Goal: Information Seeking & Learning: Learn about a topic

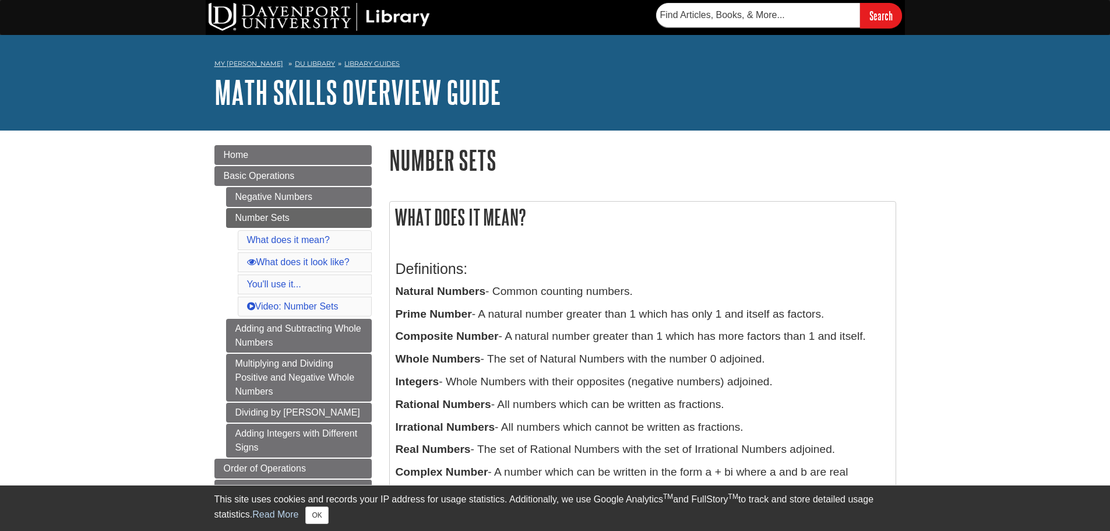
drag, startPoint x: 0, startPoint y: 0, endPoint x: 150, endPoint y: 206, distance: 254.9
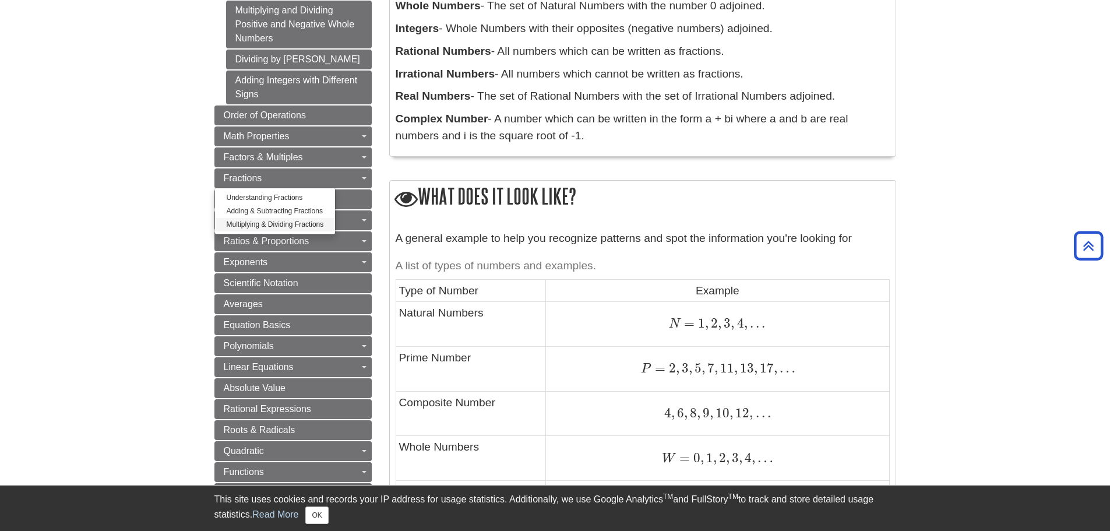
scroll to position [466, 0]
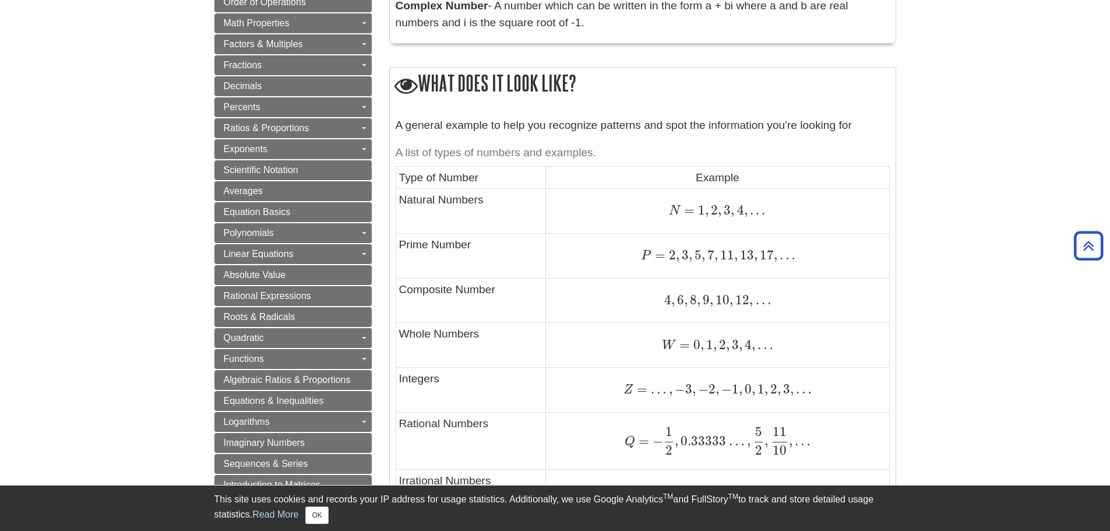
click at [180, 279] on body "Library Chat This site uses cookies and records your IP address for usage stati…" at bounding box center [555, 471] width 1110 height 1874
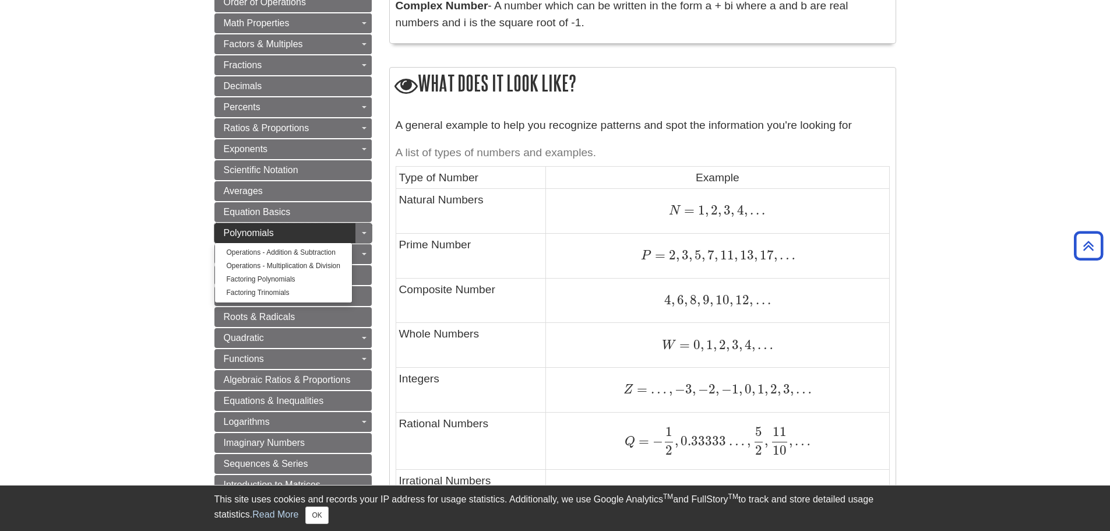
click at [265, 237] on span "Polynomials" at bounding box center [249, 233] width 50 height 10
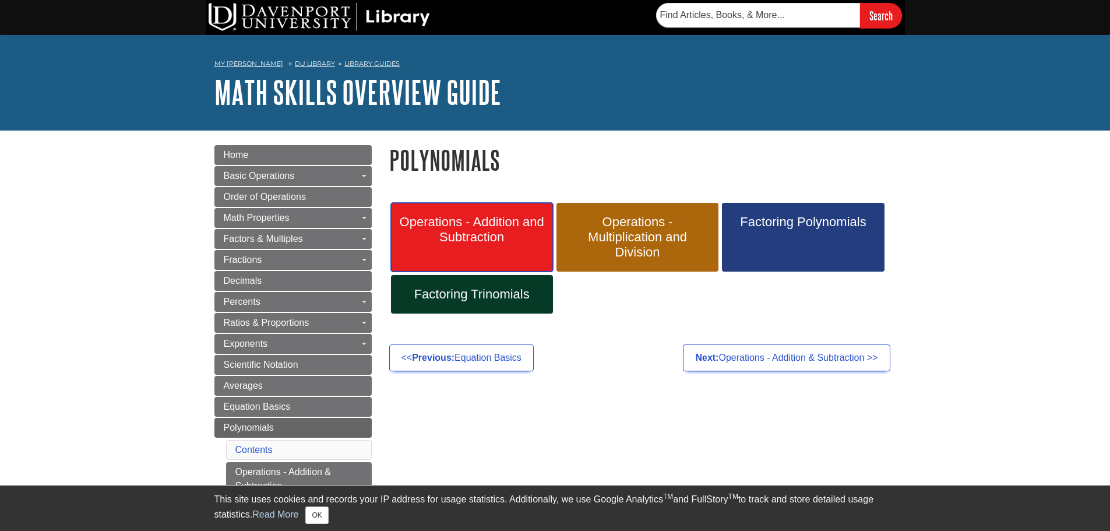
click at [498, 245] on link "Operations - Addition and Subtraction" at bounding box center [472, 237] width 162 height 69
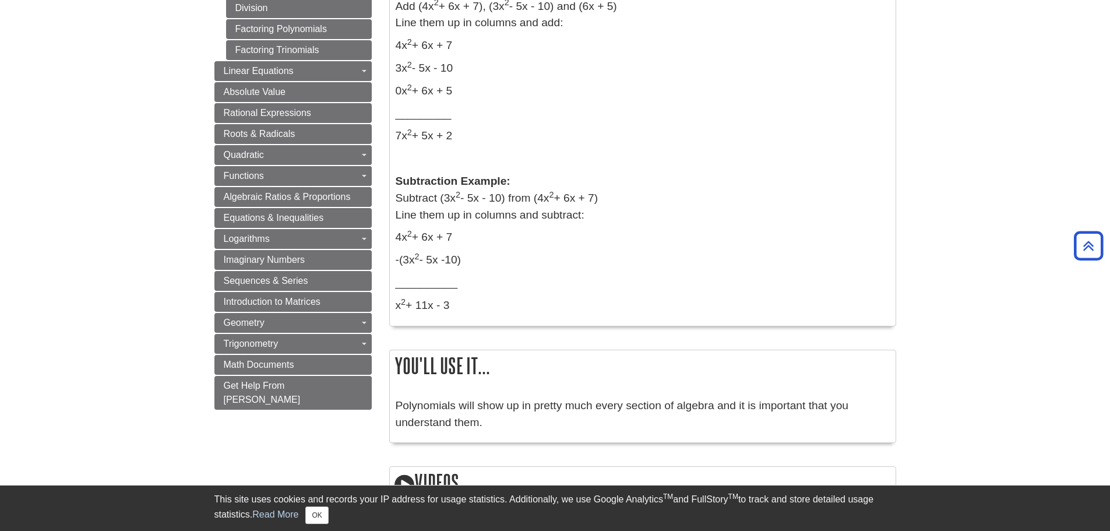
scroll to position [583, 0]
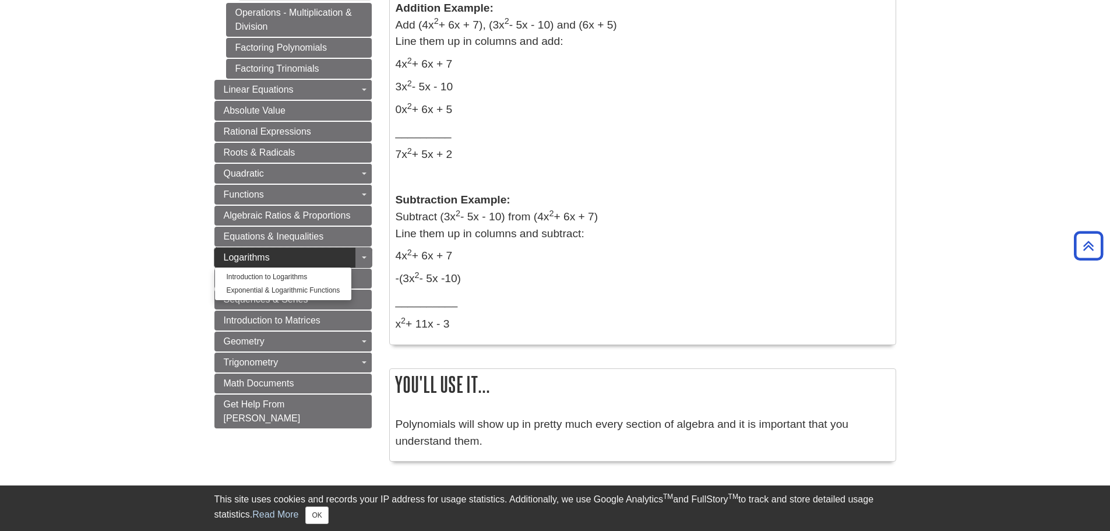
click at [252, 252] on span "Logarithms" at bounding box center [247, 257] width 46 height 10
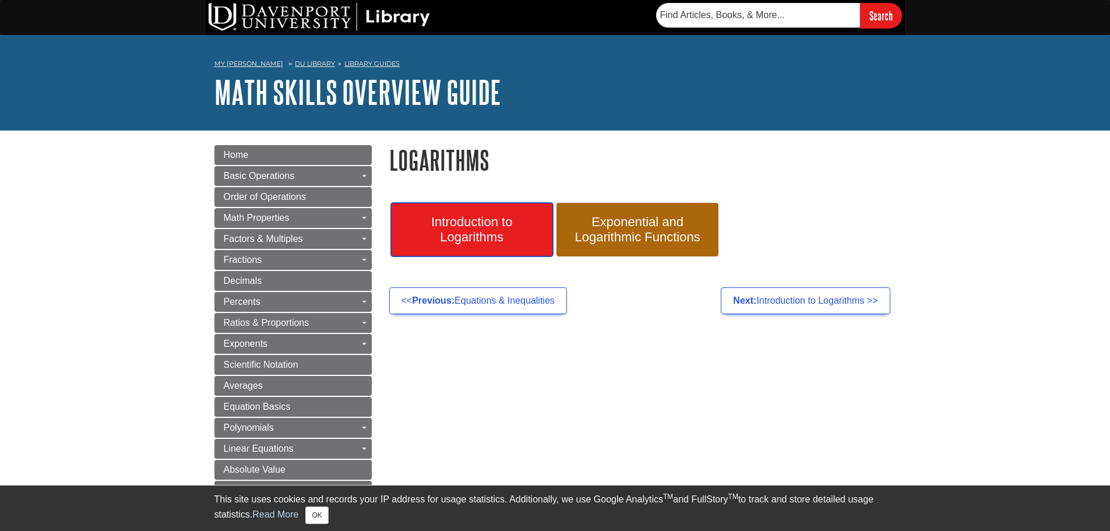
click at [438, 238] on span "Introduction to Logarithms" at bounding box center [472, 229] width 145 height 30
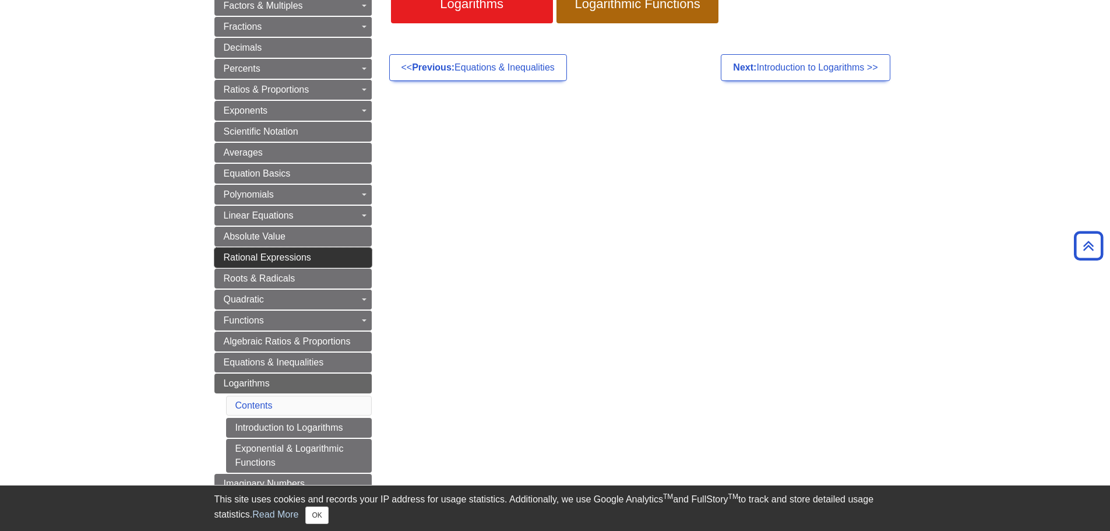
click at [275, 259] on span "Rational Expressions" at bounding box center [267, 257] width 87 height 10
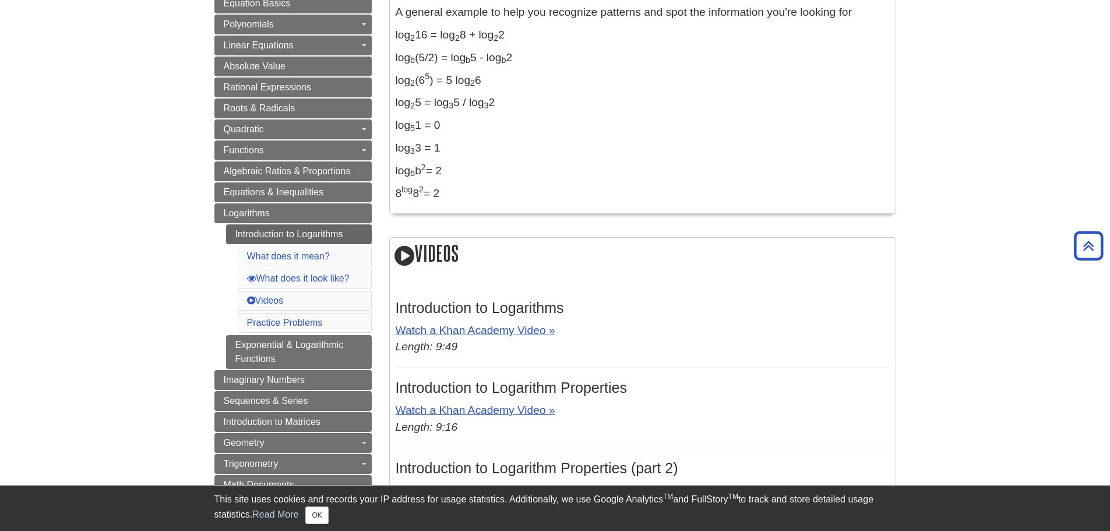
scroll to position [408, 0]
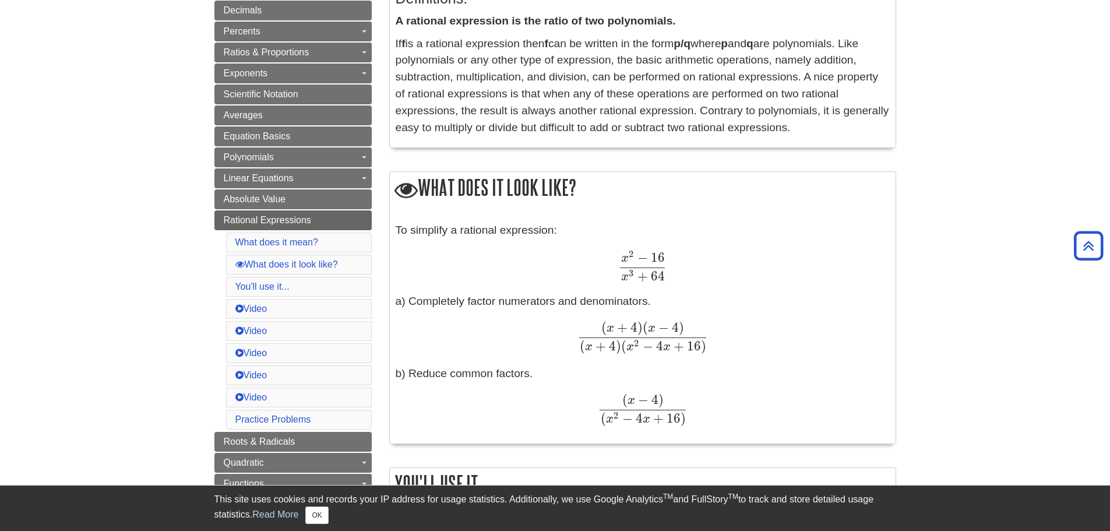
scroll to position [291, 0]
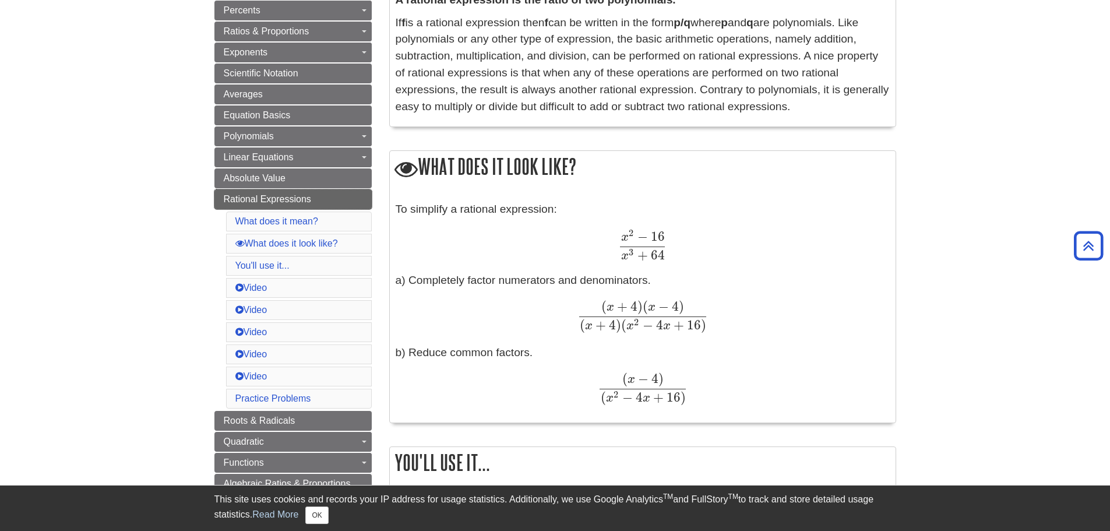
click at [280, 198] on span "Rational Expressions" at bounding box center [267, 199] width 87 height 10
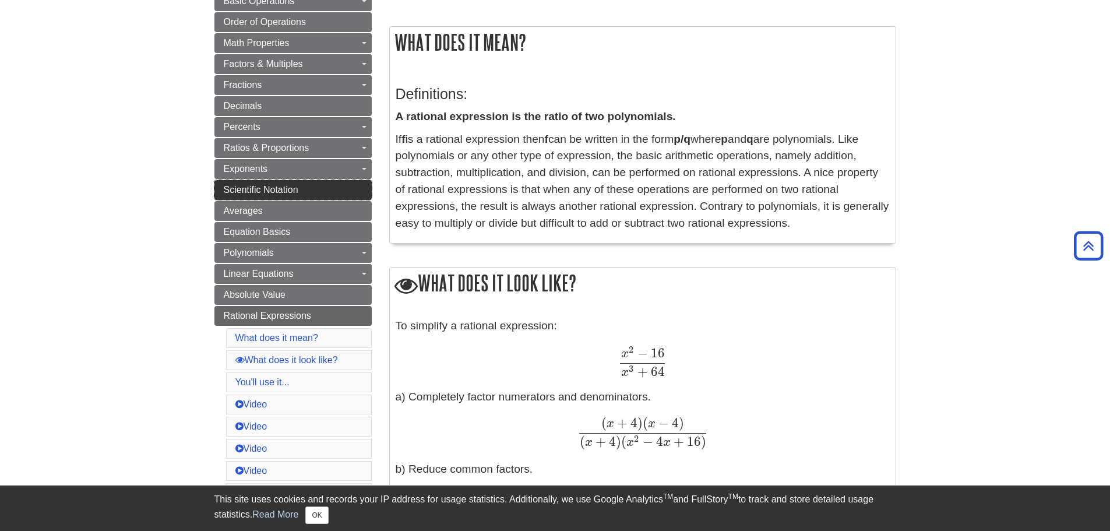
scroll to position [233, 0]
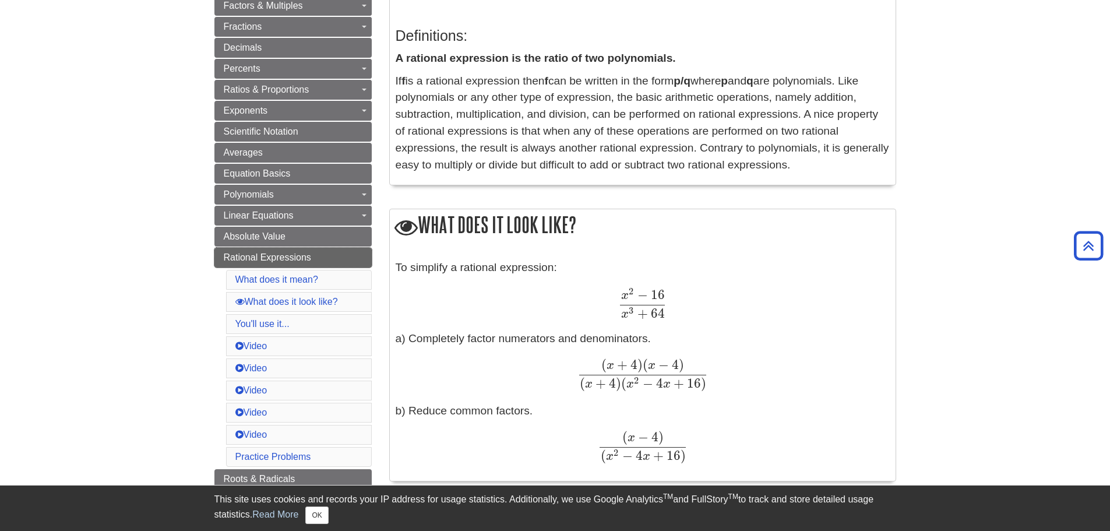
click at [290, 256] on span "Rational Expressions" at bounding box center [267, 257] width 87 height 10
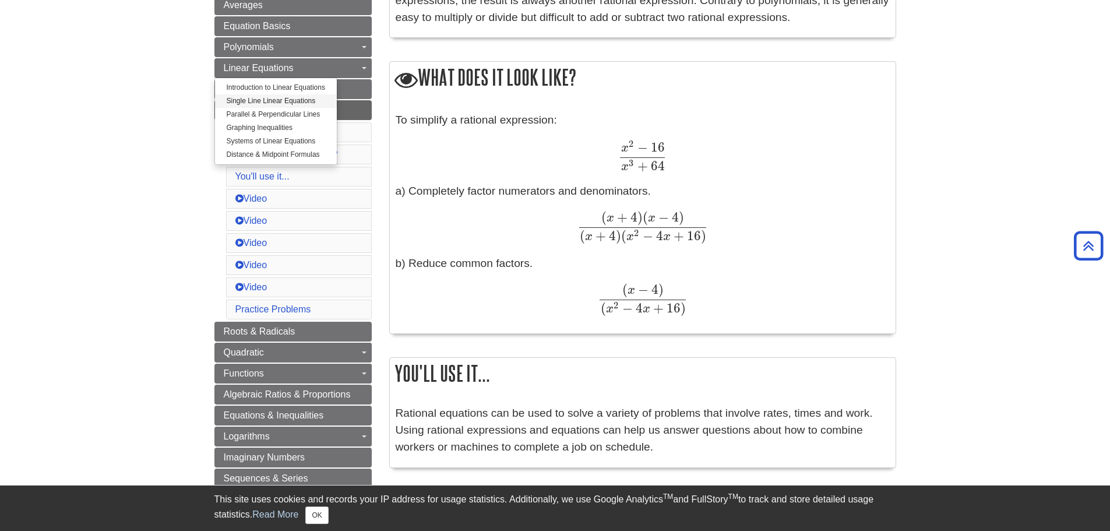
scroll to position [525, 0]
